Goal: Task Accomplishment & Management: Manage account settings

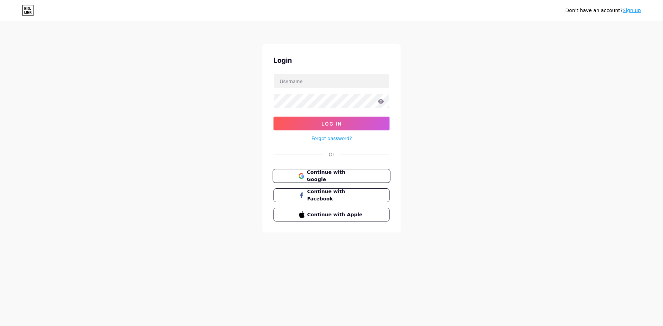
click at [326, 172] on button "Continue with Google" at bounding box center [331, 176] width 118 height 14
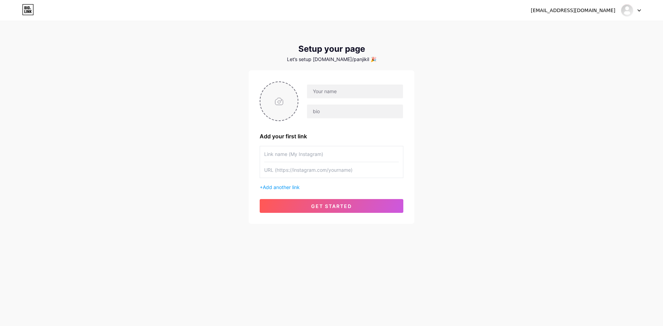
click at [292, 106] on input "file" at bounding box center [278, 101] width 37 height 38
click at [286, 103] on input "file" at bounding box center [278, 101] width 37 height 38
type input "C:\fakepath\[PERSON_NAME] ONLINE (2).jpg"
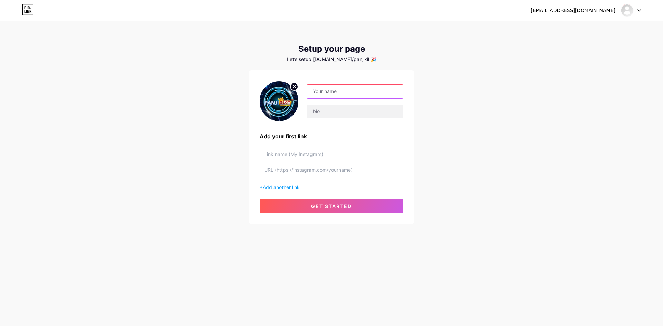
click at [333, 94] on input "text" at bounding box center [355, 92] width 96 height 14
click at [336, 110] on input "text" at bounding box center [355, 112] width 96 height 14
drag, startPoint x: 339, startPoint y: 93, endPoint x: 306, endPoint y: 90, distance: 34.0
click at [306, 90] on div "panjislot" at bounding box center [350, 101] width 105 height 35
type input "PANJISLOT"
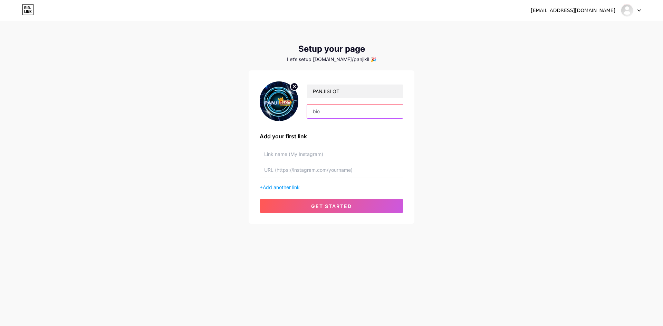
click at [328, 111] on input "text" at bounding box center [355, 112] width 96 height 14
click at [339, 114] on input "text" at bounding box center [355, 112] width 96 height 14
paste input "PANJISLOT adalah situs online terbaik di kelasnya﻿"
type input "PANJISLOT adalah situs online terbaik di kelasnya﻿"
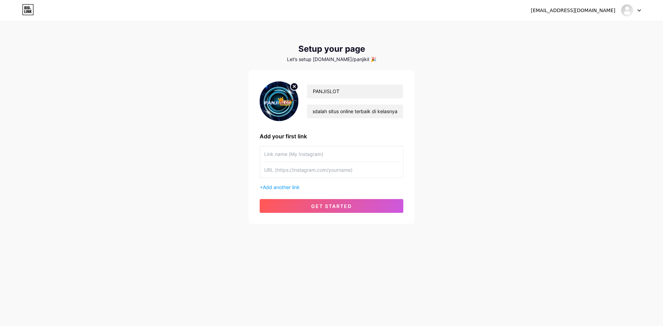
click at [331, 134] on div "Add your first link" at bounding box center [332, 136] width 144 height 8
click at [317, 155] on input "text" at bounding box center [331, 154] width 135 height 16
type input "PANJISLOT"
click at [425, 159] on div "[EMAIL_ADDRESS][DOMAIN_NAME] Dashboard Logout Setup your page Let’s setup [DOMA…" at bounding box center [331, 123] width 663 height 246
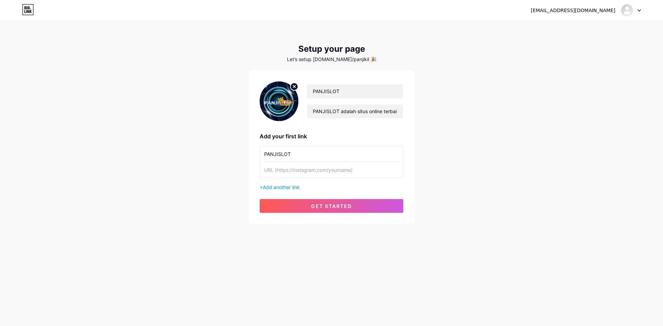
click at [330, 172] on input "text" at bounding box center [331, 170] width 135 height 16
paste input "[URL][DOMAIN_NAME]"
type input "[URL][DOMAIN_NAME]"
click at [311, 204] on span "get started" at bounding box center [331, 206] width 41 height 6
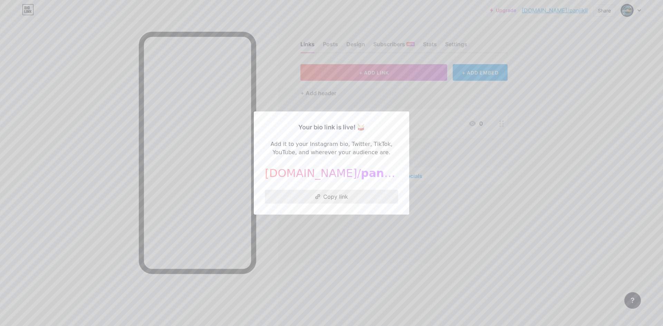
click at [340, 198] on button "Copy link" at bounding box center [331, 197] width 133 height 14
click at [457, 221] on div at bounding box center [331, 163] width 663 height 326
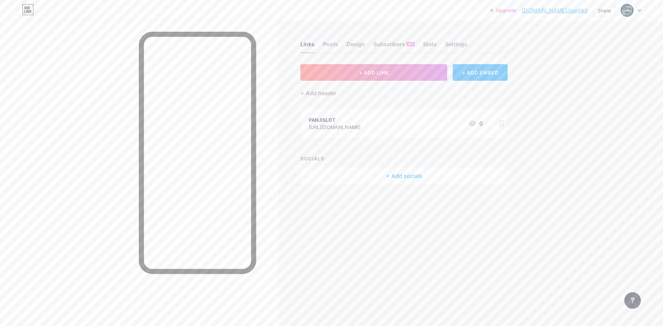
click at [585, 10] on link "[DOMAIN_NAME]/panjikil" at bounding box center [555, 10] width 66 height 8
click at [640, 11] on icon at bounding box center [638, 10] width 3 height 2
click at [619, 46] on div "[DOMAIN_NAME]/panjikil" at bounding box center [600, 48] width 51 height 6
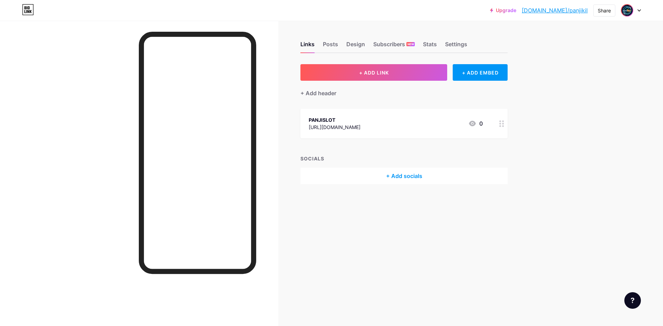
click at [626, 10] on img at bounding box center [626, 10] width 11 height 11
click at [601, 79] on link "Account settings" at bounding box center [598, 78] width 86 height 19
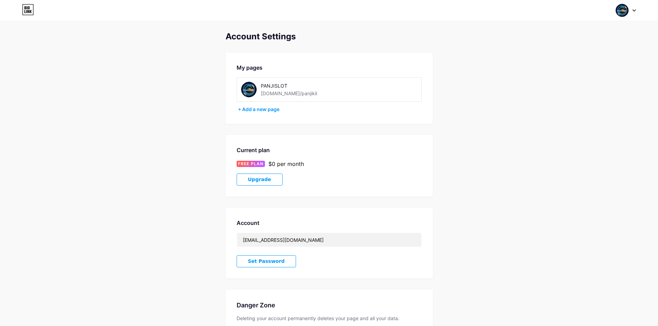
click at [289, 94] on div "[DOMAIN_NAME]/panjikil" at bounding box center [289, 93] width 56 height 7
click at [328, 104] on div "My pages PANJISLOT bio.link/panjikil + Add a new page" at bounding box center [328, 87] width 207 height 71
click at [270, 112] on div "+ Add a new page" at bounding box center [330, 109] width 184 height 7
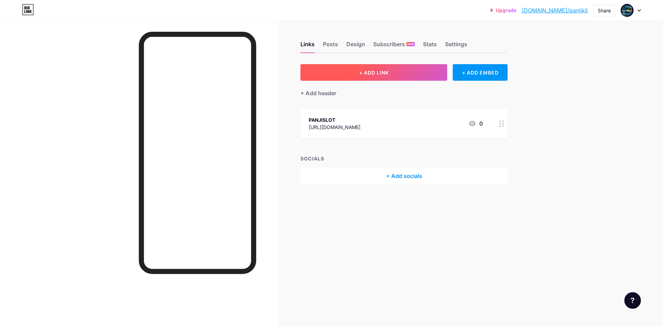
click at [390, 73] on button "+ ADD LINK" at bounding box center [373, 72] width 147 height 17
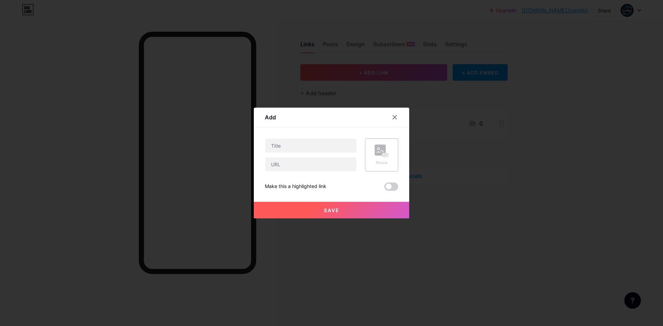
click at [375, 151] on rect at bounding box center [380, 150] width 11 height 11
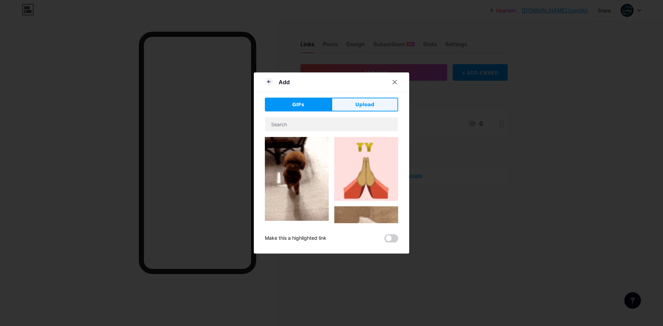
click at [366, 100] on button "Upload" at bounding box center [364, 105] width 67 height 14
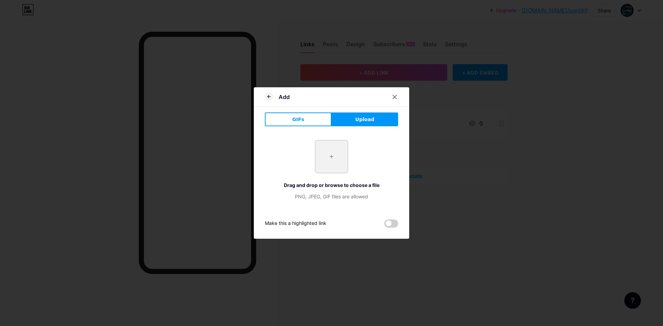
click at [331, 154] on input "file" at bounding box center [331, 157] width 32 height 32
type input "C:\fakepath\Zeus_vs_Hades_Gods_of_War_Logo_Symbol_PNG-removebg-preview.png"
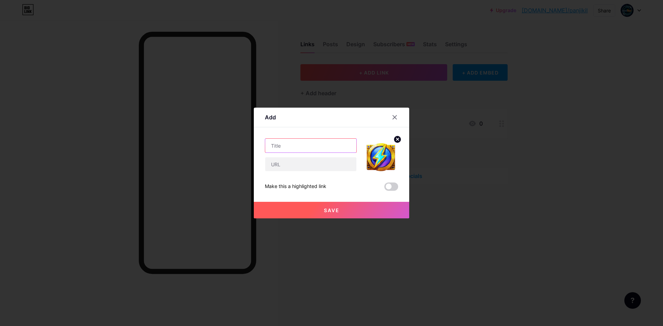
click at [307, 145] on input "text" at bounding box center [310, 146] width 91 height 14
type input "LINK LOGIN PANJISLOT"
click at [332, 165] on input "text" at bounding box center [310, 164] width 91 height 14
paste input "[URL][DOMAIN_NAME]"
type input "[URL][DOMAIN_NAME]"
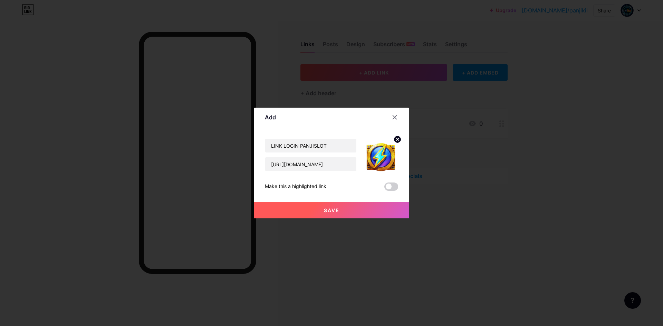
click at [330, 209] on span "Save" at bounding box center [332, 210] width 16 height 6
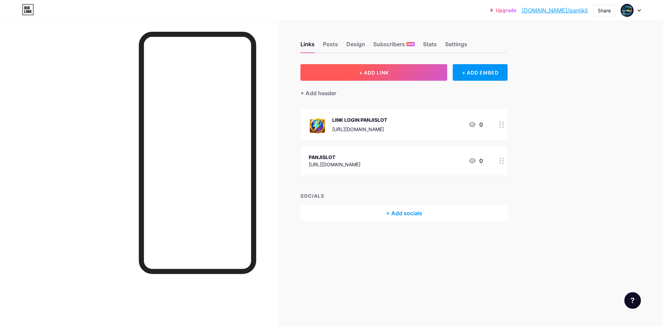
click at [384, 71] on span "+ ADD LINK" at bounding box center [374, 73] width 30 height 6
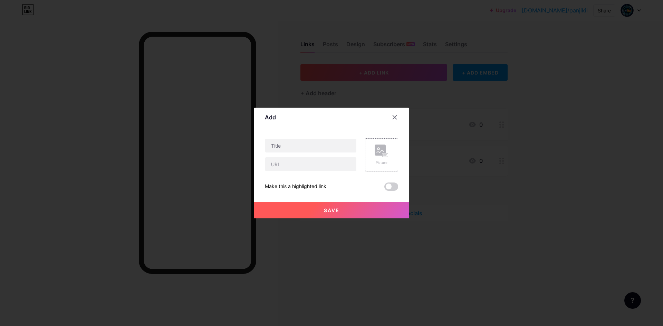
click at [375, 158] on div "Picture" at bounding box center [382, 155] width 14 height 21
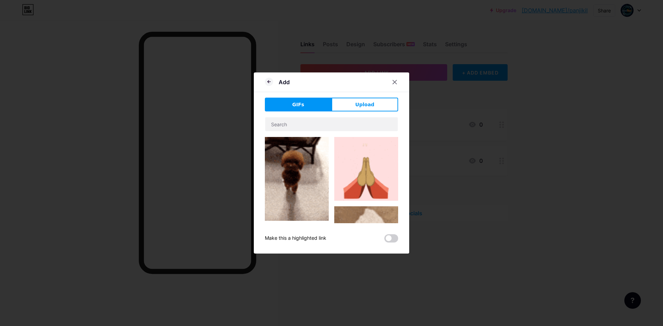
click at [357, 97] on div "Add GIFs Upload Content YouTube Play YouTube video without leaving your page. A…" at bounding box center [331, 162] width 155 height 181
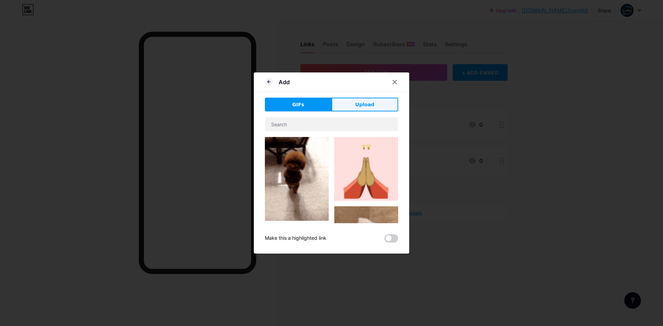
click at [356, 104] on span "Upload" at bounding box center [364, 104] width 19 height 7
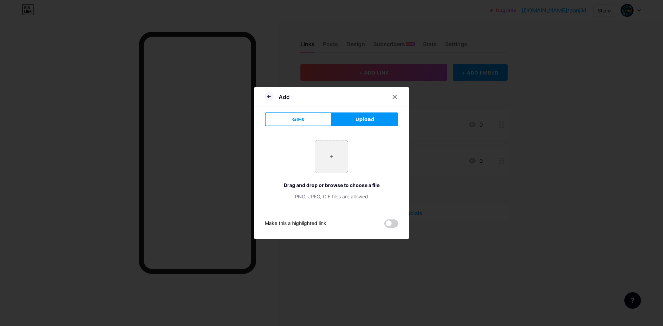
click at [321, 149] on input "file" at bounding box center [331, 157] width 32 height 32
type input "C:\fakepath\Zeus_vs_Hades_Gods_of_War_Logo_Symbol_PNG-removebg-preview.png"
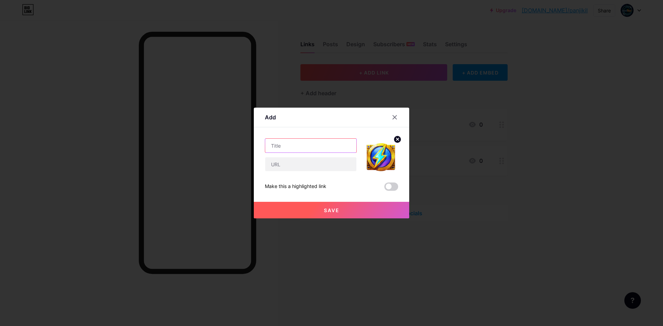
click at [299, 145] on input "text" at bounding box center [310, 146] width 91 height 14
type input "L"
type input "M"
type input "DAFTAR PANJISLOT"
click at [307, 164] on input "text" at bounding box center [310, 164] width 91 height 14
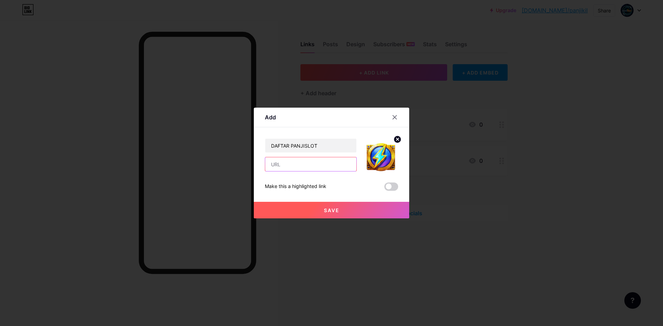
paste input "[URL][DOMAIN_NAME]"
type input "[URL][DOMAIN_NAME]"
click at [333, 208] on span "Save" at bounding box center [332, 210] width 16 height 6
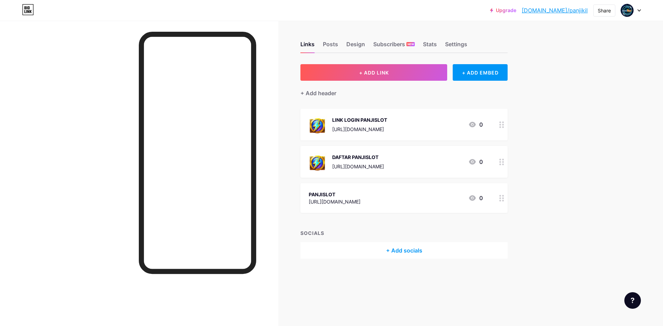
click at [387, 118] on div "LINK LOGIN PANJISLOT" at bounding box center [359, 119] width 55 height 7
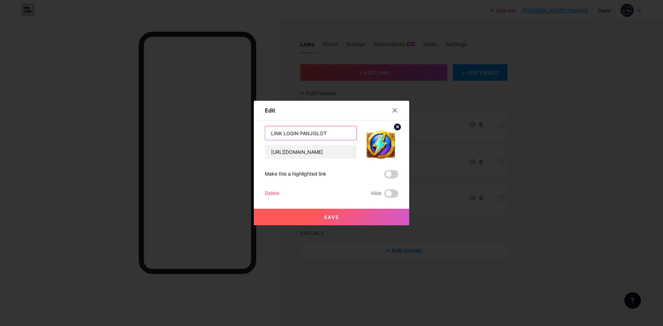
drag, startPoint x: 281, startPoint y: 133, endPoint x: 200, endPoint y: 130, distance: 81.2
click at [197, 132] on div "Edit Content YouTube Play YouTube video without leaving your page. ADD Vimeo Pl…" at bounding box center [331, 163] width 663 height 326
type input "LOGIN PANJISLOT"
click at [341, 217] on button "Save" at bounding box center [331, 217] width 155 height 17
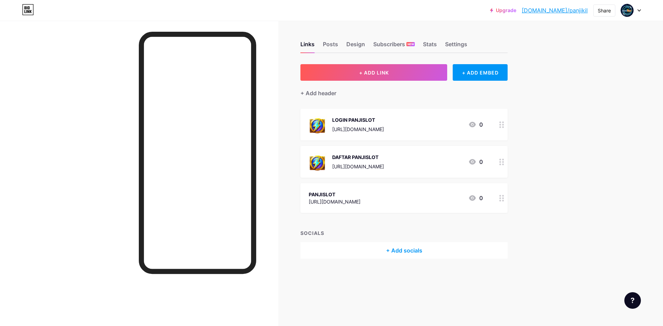
click at [349, 191] on div "PANJISLOT" at bounding box center [335, 194] width 52 height 7
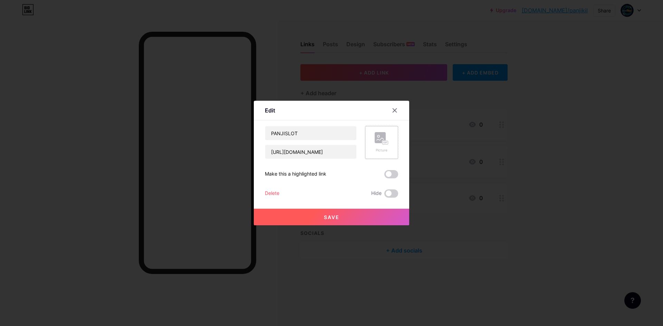
click at [385, 141] on rect at bounding box center [385, 143] width 6 height 4
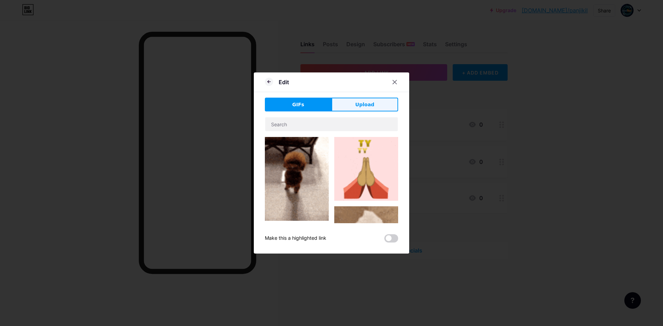
click at [374, 108] on button "Upload" at bounding box center [364, 105] width 67 height 14
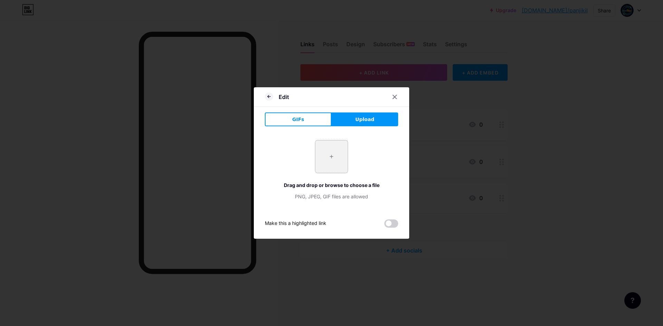
click at [330, 153] on input "file" at bounding box center [331, 157] width 32 height 32
type input "C:\fakepath\Zeus_vs_Hades_Gods_of_War_Logo_Symbol_PNG-removebg-preview.png"
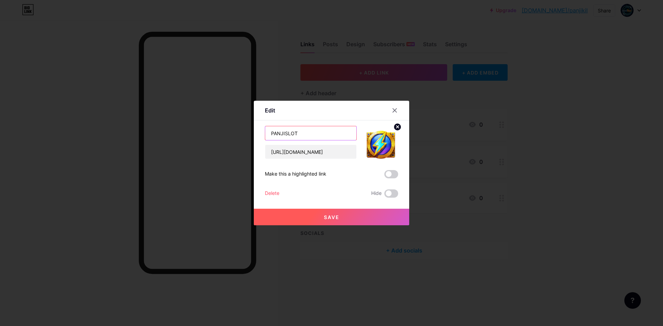
drag, startPoint x: 305, startPoint y: 131, endPoint x: 214, endPoint y: 132, distance: 91.1
click at [214, 132] on div "Edit Content YouTube Play YouTube video without leaving your page. ADD Vimeo Pl…" at bounding box center [331, 163] width 663 height 326
type input "GAME GACOR HARI INI"
click at [395, 126] on circle at bounding box center [398, 127] width 8 height 8
click at [384, 141] on rect at bounding box center [385, 142] width 6 height 3
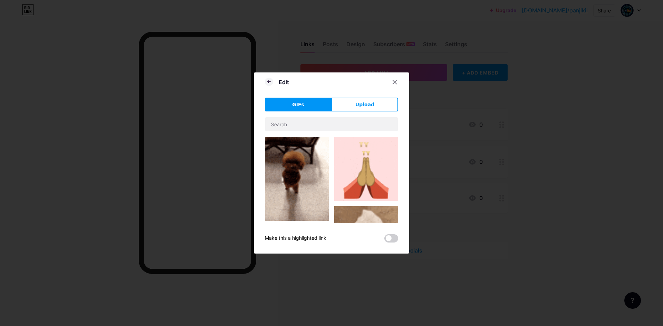
click at [317, 108] on button "GIFs" at bounding box center [298, 105] width 67 height 14
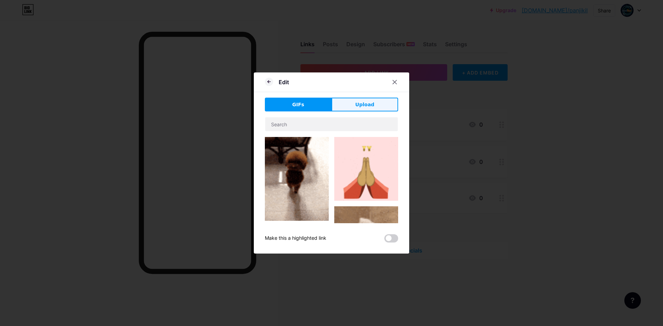
click at [365, 106] on span "Upload" at bounding box center [364, 104] width 19 height 7
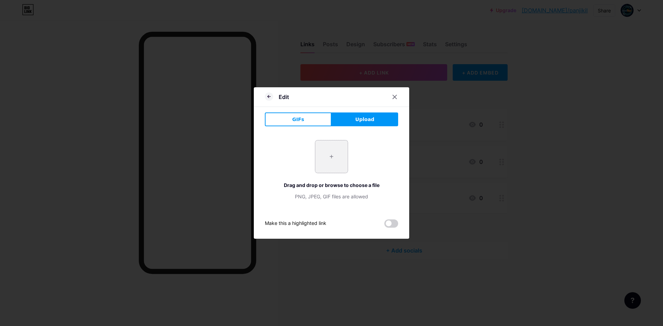
click at [339, 156] on input "file" at bounding box center [331, 157] width 32 height 32
type input "C:\fakepath\JuTmKGa.gif"
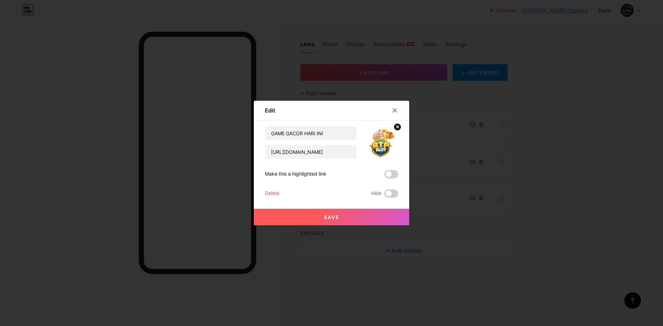
click at [344, 216] on button "Save" at bounding box center [331, 217] width 155 height 17
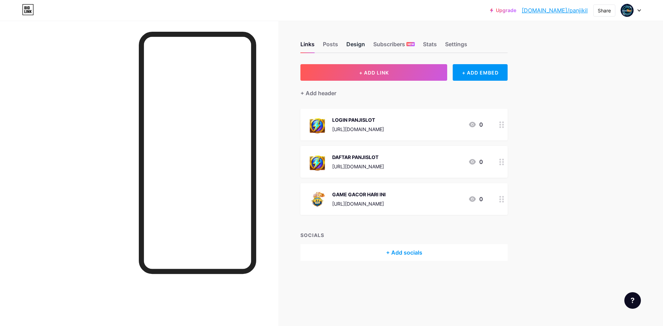
click at [356, 45] on div "Design" at bounding box center [355, 46] width 19 height 12
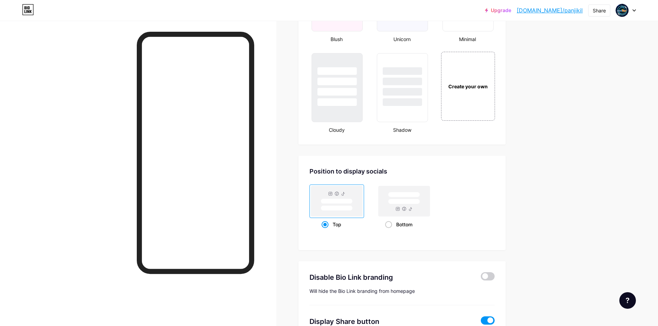
scroll to position [743, 0]
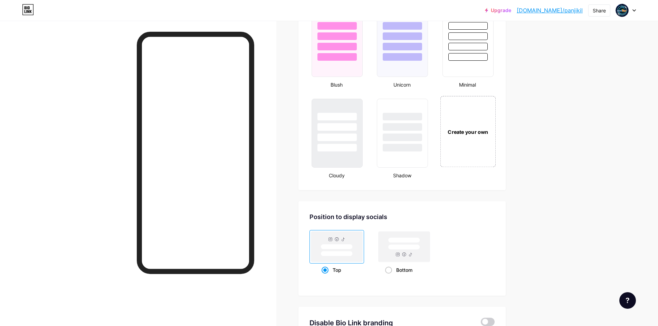
click at [475, 118] on div "Create your own" at bounding box center [468, 131] width 56 height 71
click at [466, 146] on div "Create your own" at bounding box center [467, 131] width 53 height 69
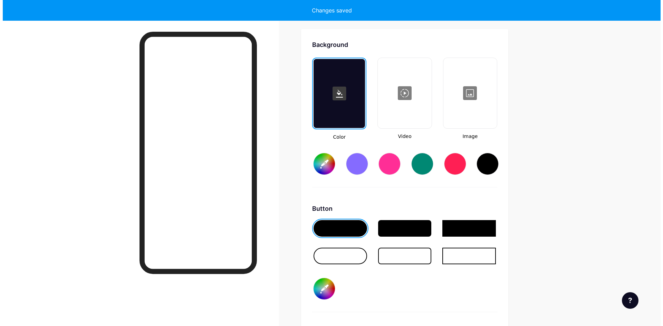
scroll to position [917, 0]
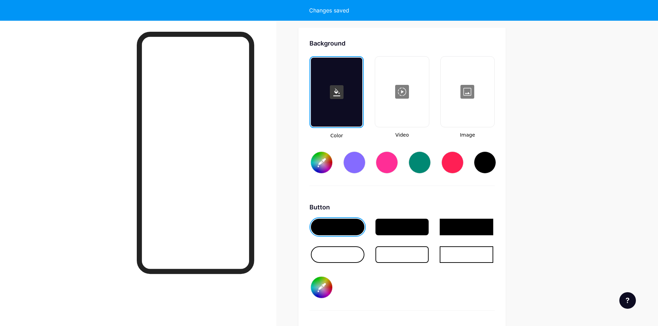
type input "#ffffff"
type input "#000000"
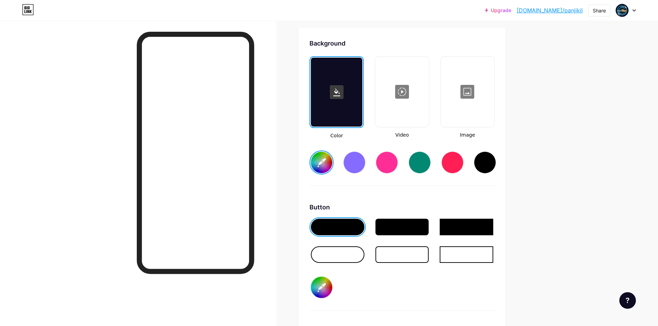
type input "#ffffff"
click at [412, 101] on div at bounding box center [402, 91] width 52 height 69
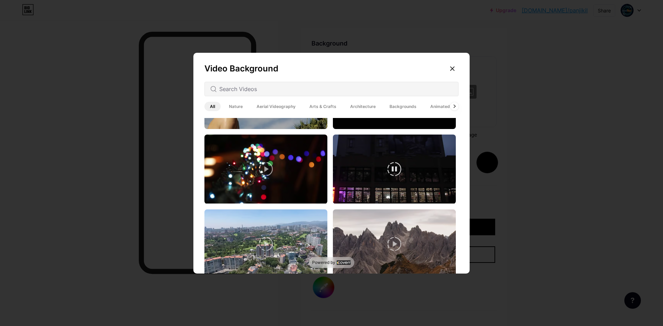
scroll to position [414, 0]
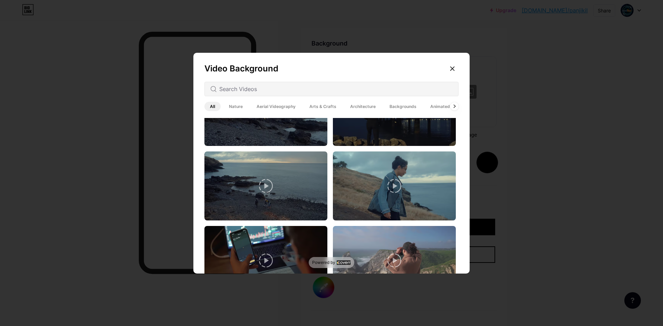
click at [241, 106] on span "Nature" at bounding box center [235, 106] width 25 height 9
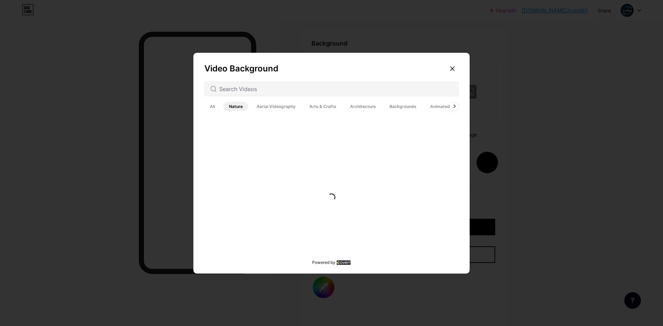
scroll to position [0, 0]
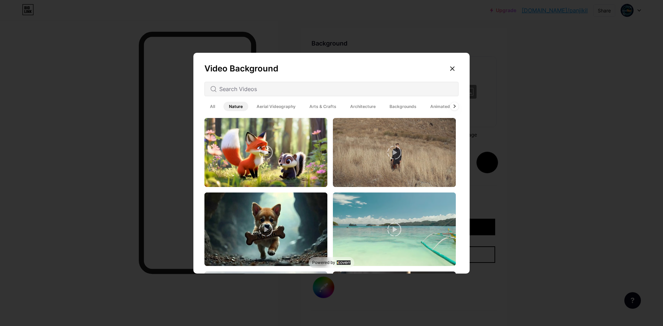
click at [276, 106] on span "Aerial Videography" at bounding box center [276, 106] width 50 height 9
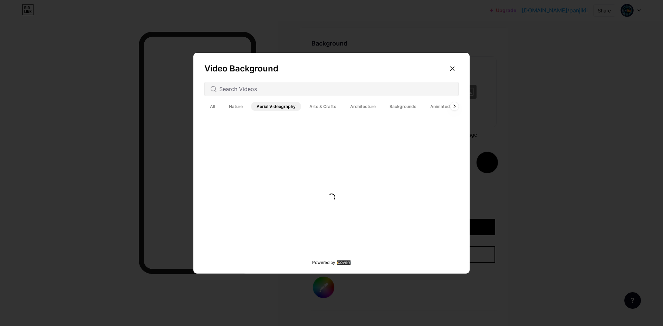
click at [318, 109] on span "Arts & Crafts" at bounding box center [323, 106] width 38 height 9
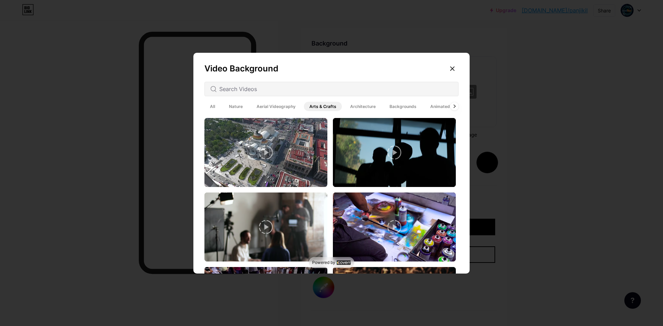
click at [364, 109] on span "Architecture" at bounding box center [363, 106] width 37 height 9
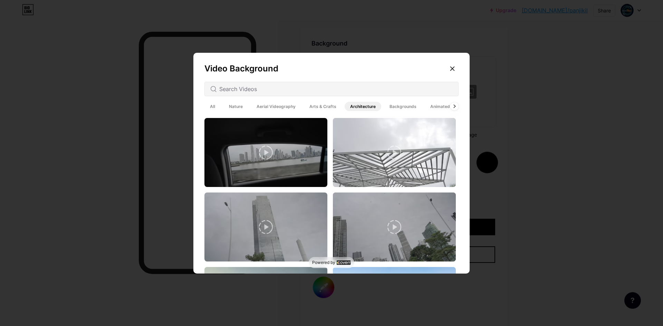
click at [406, 106] on span "Backgrounds" at bounding box center [403, 106] width 38 height 9
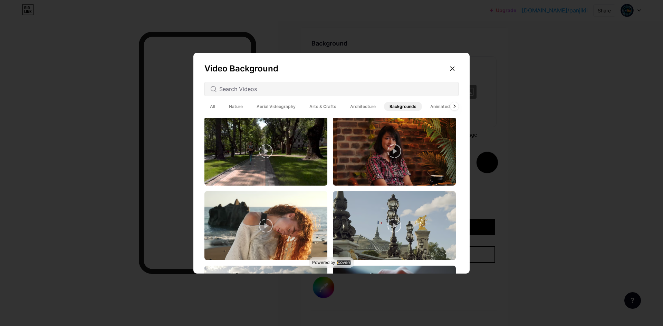
scroll to position [1208, 0]
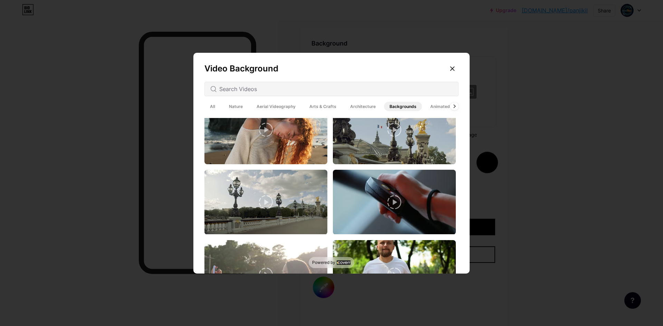
click at [442, 104] on span "Animated" at bounding box center [440, 106] width 31 height 9
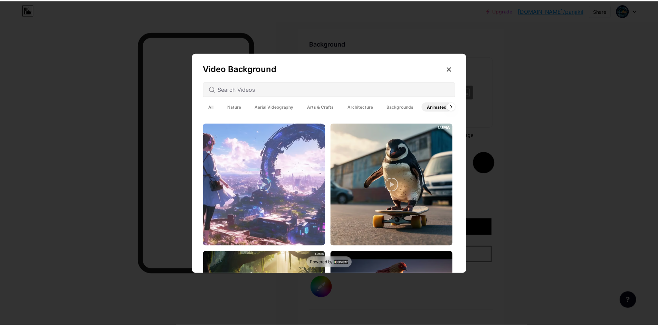
scroll to position [69, 0]
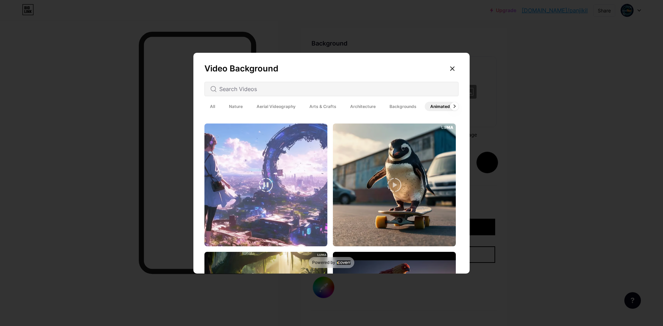
click at [261, 192] on video at bounding box center [265, 185] width 123 height 123
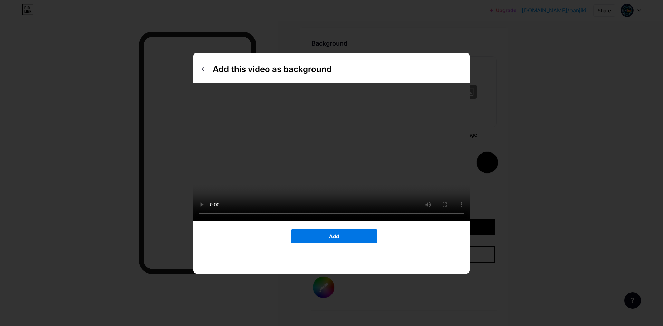
click at [352, 243] on button "Add" at bounding box center [334, 237] width 86 height 14
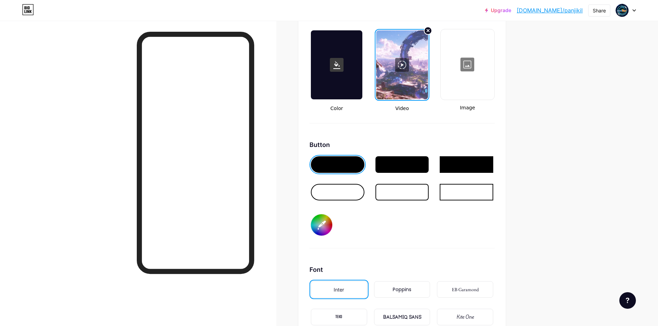
scroll to position [917, 0]
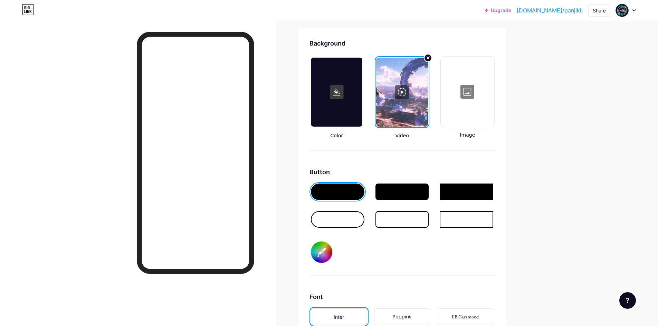
click at [415, 194] on div at bounding box center [402, 192] width 54 height 17
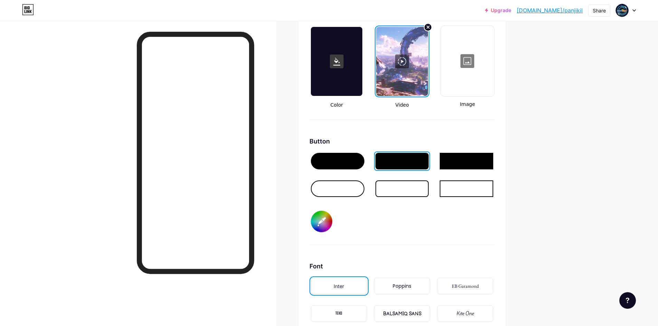
scroll to position [1020, 0]
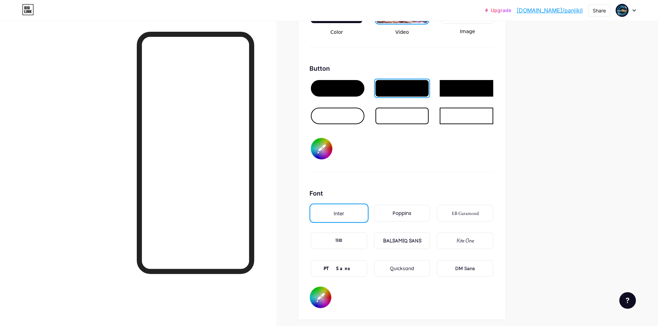
click at [325, 144] on input "#000000" at bounding box center [321, 148] width 21 height 21
click at [452, 145] on div "Button #2a5ffe" at bounding box center [401, 118] width 185 height 108
click at [324, 152] on input "#2a5ffe" at bounding box center [321, 148] width 21 height 21
type input "#001a66"
click at [430, 173] on div "Background Color Video Image Button #001a66 Font Inter Poppins EB Garamond TEKO…" at bounding box center [401, 122] width 185 height 374
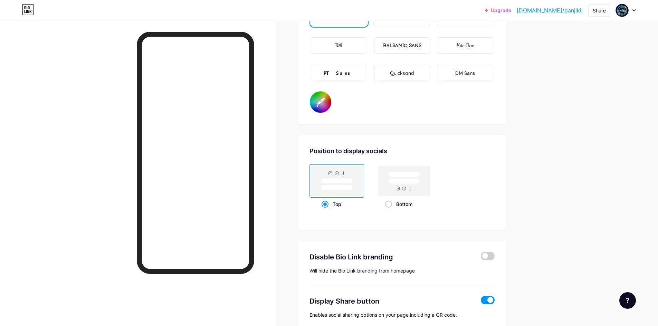
scroll to position [1253, 0]
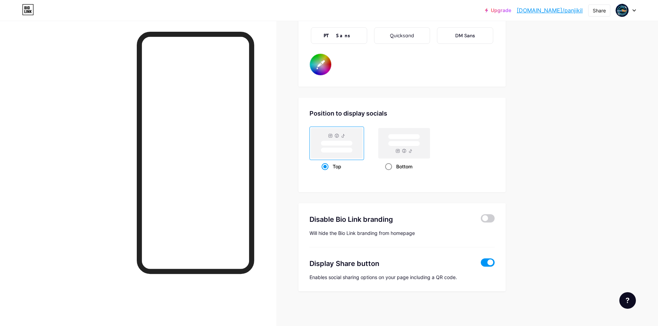
click at [398, 147] on rect at bounding box center [403, 143] width 51 height 30
click at [389, 173] on input "Bottom" at bounding box center [387, 175] width 4 height 4
radio input "true"
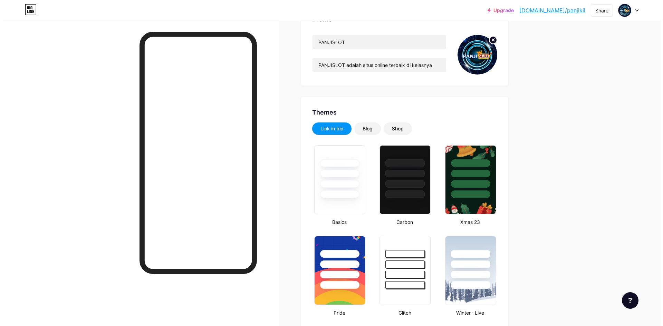
scroll to position [0, 0]
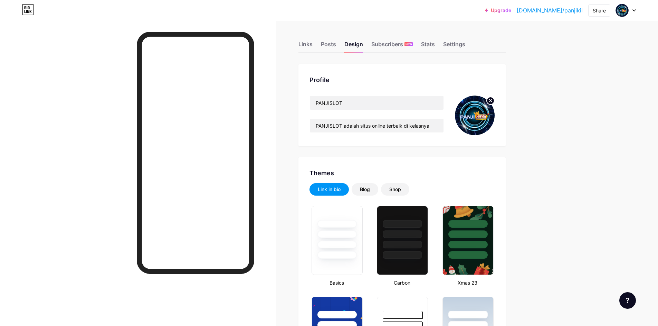
click at [311, 44] on div "Links" at bounding box center [305, 46] width 14 height 12
